Goal: Task Accomplishment & Management: Use online tool/utility

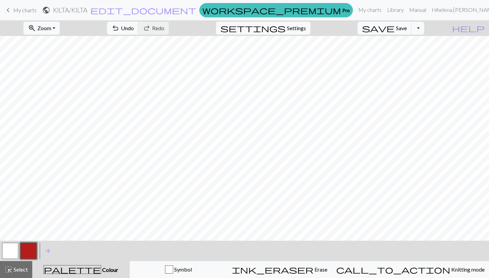
click at [10, 249] on button "button" at bounding box center [10, 251] width 16 height 16
click at [26, 249] on button "button" at bounding box center [28, 251] width 16 height 16
click at [8, 253] on button "button" at bounding box center [10, 251] width 16 height 16
click at [30, 249] on button "button" at bounding box center [28, 251] width 16 height 16
click at [120, 26] on span "undo" at bounding box center [115, 28] width 8 height 10
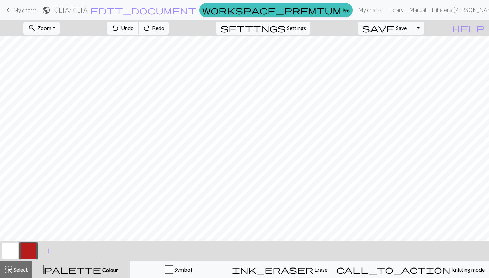
click at [120, 26] on span "undo" at bounding box center [115, 28] width 8 height 10
click at [10, 257] on button "button" at bounding box center [10, 251] width 16 height 16
click at [29, 246] on button "button" at bounding box center [28, 251] width 16 height 16
click at [120, 29] on span "undo" at bounding box center [115, 28] width 8 height 10
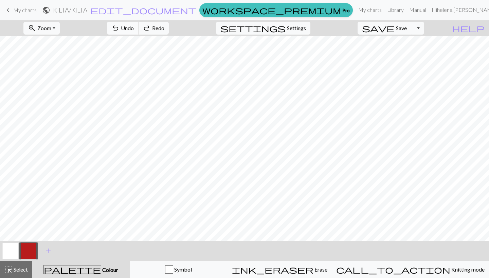
click at [120, 29] on span "undo" at bounding box center [115, 28] width 8 height 10
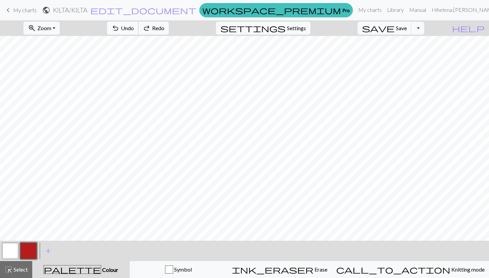
click at [120, 29] on span "undo" at bounding box center [115, 28] width 8 height 10
click at [139, 27] on button "undo Undo Undo" at bounding box center [123, 28] width 32 height 13
click at [134, 28] on span "Undo" at bounding box center [127, 28] width 13 height 6
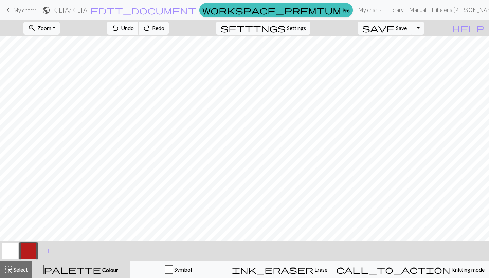
click at [134, 28] on span "Undo" at bounding box center [127, 28] width 13 height 6
click at [51, 30] on span "Zoom" at bounding box center [44, 28] width 14 height 6
click at [58, 90] on button "100%" at bounding box center [51, 92] width 54 height 11
click at [10, 253] on button "button" at bounding box center [10, 251] width 16 height 16
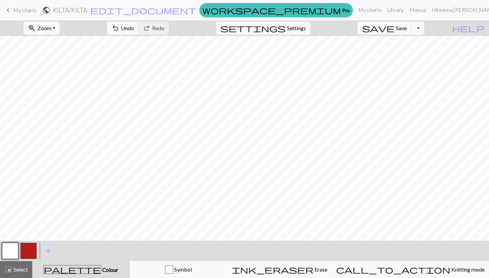
click at [32, 252] on button "button" at bounding box center [28, 251] width 16 height 16
click at [10, 249] on button "button" at bounding box center [10, 251] width 16 height 16
click at [24, 252] on button "button" at bounding box center [28, 251] width 16 height 16
click at [134, 27] on span "Undo" at bounding box center [127, 28] width 13 height 6
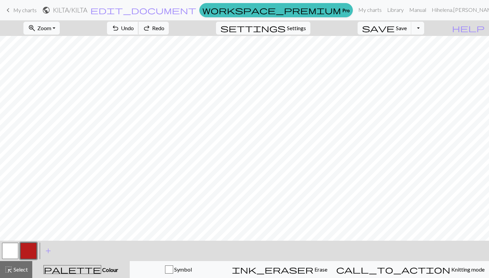
click at [134, 27] on span "Undo" at bounding box center [127, 28] width 13 height 6
click at [12, 249] on button "button" at bounding box center [10, 251] width 16 height 16
click at [22, 253] on button "button" at bounding box center [28, 251] width 16 height 16
click at [139, 34] on button "undo Undo Undo" at bounding box center [123, 28] width 32 height 13
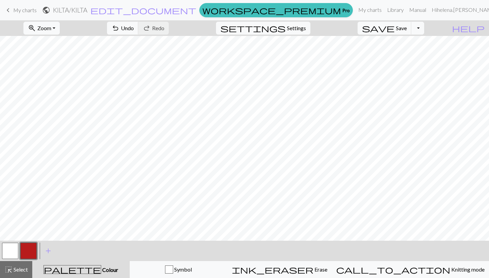
click at [13, 252] on button "button" at bounding box center [10, 251] width 16 height 16
click at [28, 252] on button "button" at bounding box center [28, 251] width 16 height 16
click at [51, 27] on span "Zoom" at bounding box center [44, 28] width 14 height 6
click at [64, 45] on button "Fit all" at bounding box center [51, 43] width 54 height 11
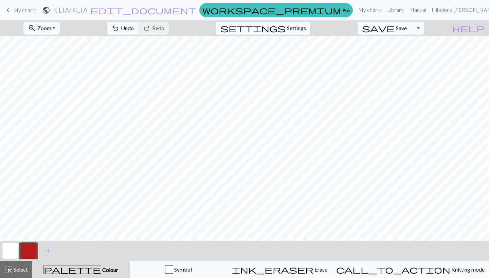
scroll to position [0, 0]
click at [9, 259] on div at bounding box center [10, 251] width 18 height 18
click at [13, 255] on button "button" at bounding box center [10, 251] width 16 height 16
click at [25, 253] on button "button" at bounding box center [28, 251] width 16 height 16
click at [134, 28] on span "Undo" at bounding box center [127, 28] width 13 height 6
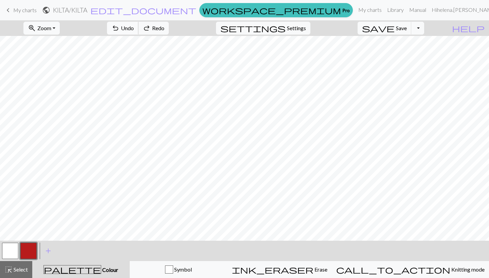
click at [134, 28] on span "Undo" at bounding box center [127, 28] width 13 height 6
click at [134, 29] on span "Undo" at bounding box center [127, 28] width 13 height 6
click at [134, 31] on span "Undo" at bounding box center [127, 28] width 13 height 6
click at [51, 27] on span "Zoom" at bounding box center [44, 28] width 14 height 6
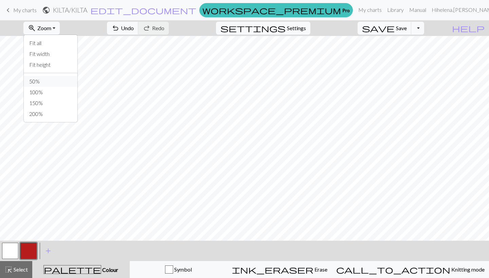
click at [56, 80] on button "50%" at bounding box center [51, 81] width 54 height 11
click at [51, 30] on span "Zoom" at bounding box center [44, 28] width 14 height 6
click at [53, 92] on button "100%" at bounding box center [51, 92] width 54 height 11
click at [134, 30] on span "Undo" at bounding box center [127, 28] width 13 height 6
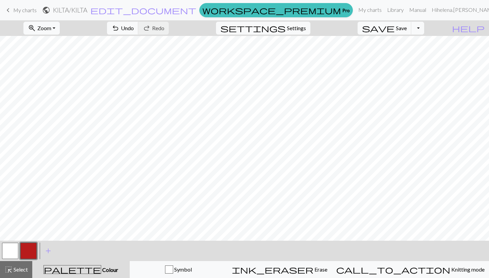
click at [6, 252] on button "button" at bounding box center [10, 251] width 16 height 16
click at [30, 248] on button "button" at bounding box center [28, 251] width 16 height 16
click at [33, 247] on button "button" at bounding box center [28, 251] width 16 height 16
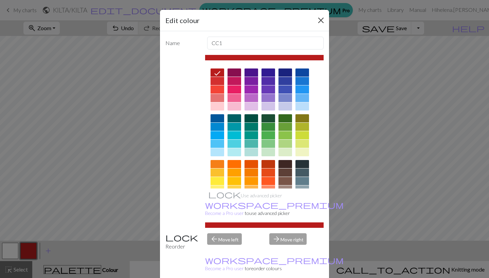
click at [320, 16] on button "Close" at bounding box center [320, 20] width 11 height 11
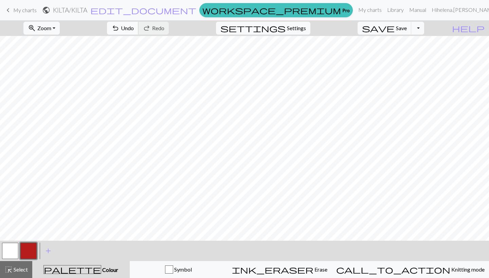
click at [120, 30] on span "undo" at bounding box center [115, 28] width 8 height 10
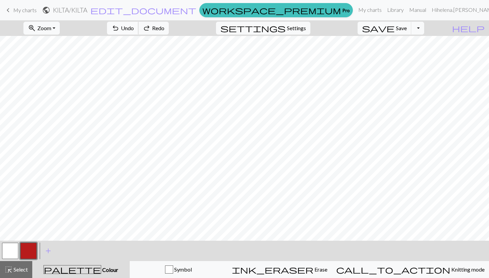
click at [120, 30] on span "undo" at bounding box center [115, 28] width 8 height 10
click at [134, 26] on span "Undo" at bounding box center [127, 28] width 13 height 6
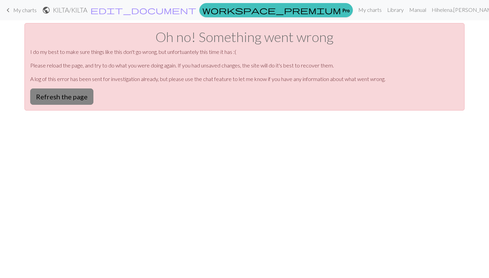
click at [86, 100] on button "Refresh the page" at bounding box center [61, 97] width 63 height 16
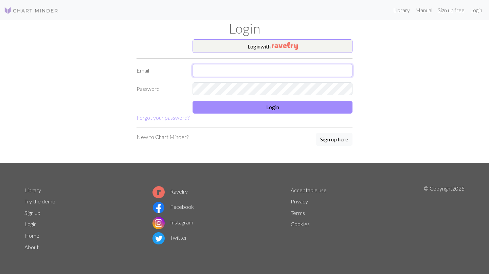
type input "[EMAIL_ADDRESS][PERSON_NAME][DOMAIN_NAME]"
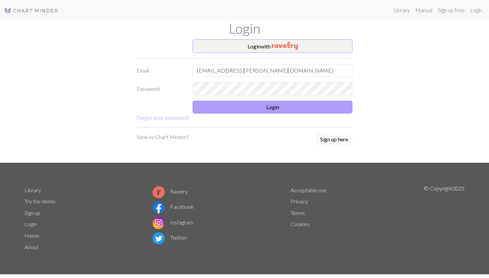
click at [263, 111] on button "Login" at bounding box center [273, 107] width 160 height 13
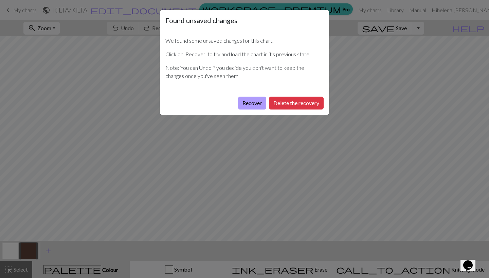
click at [256, 104] on button "Recover" at bounding box center [252, 103] width 28 height 13
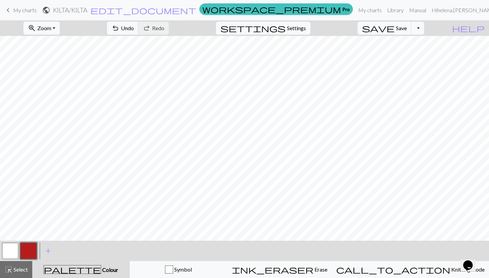
click at [15, 247] on button "button" at bounding box center [10, 251] width 16 height 16
click at [25, 250] on button "button" at bounding box center [28, 251] width 16 height 16
click at [51, 27] on span "Zoom" at bounding box center [44, 28] width 14 height 6
click at [58, 86] on button "50%" at bounding box center [51, 81] width 54 height 11
click at [407, 29] on span "Save" at bounding box center [401, 28] width 11 height 6
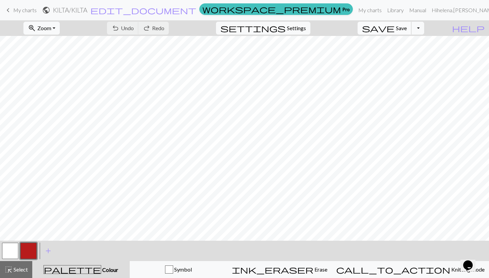
click at [395, 28] on span "save" at bounding box center [378, 28] width 33 height 10
click at [424, 29] on button "Toggle Dropdown" at bounding box center [417, 28] width 13 height 13
click at [411, 53] on button "save_alt Download" at bounding box center [368, 54] width 112 height 11
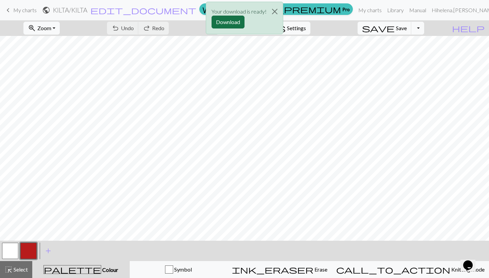
click at [223, 20] on button "Download" at bounding box center [228, 22] width 33 height 13
